Goal: Information Seeking & Learning: Learn about a topic

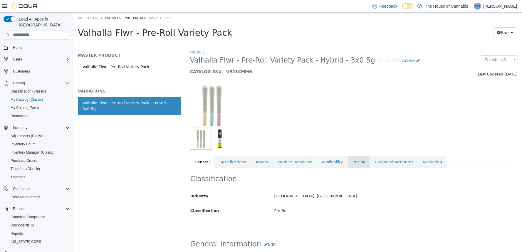
click at [347, 159] on link "Pricing" at bounding box center [358, 162] width 22 height 12
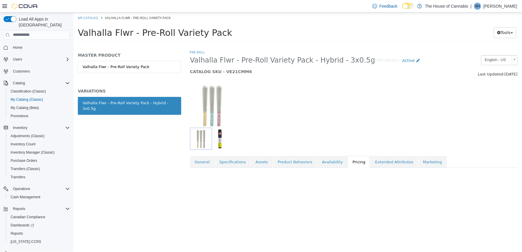
click at [364, 126] on div at bounding box center [353, 102] width 336 height 50
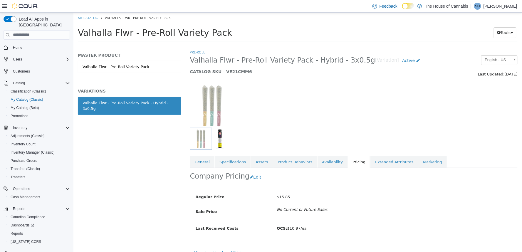
scroll to position [8, 0]
